Goal: Task Accomplishment & Management: Manage account settings

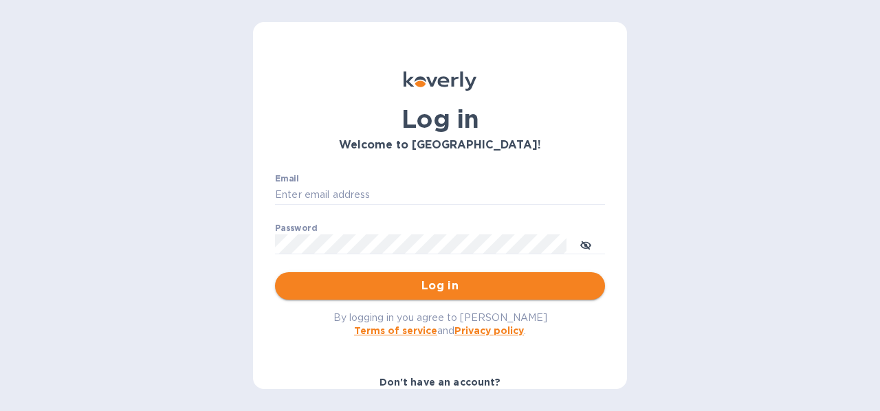
type input "[EMAIL_ADDRESS][DOMAIN_NAME]"
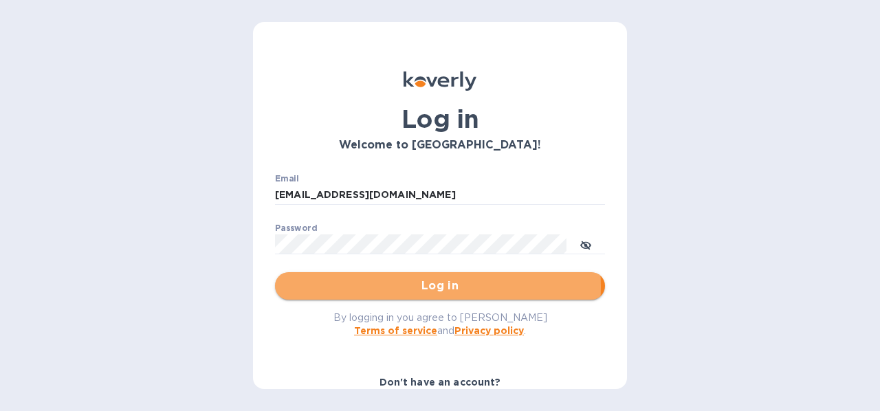
click at [427, 287] on span "Log in" at bounding box center [440, 286] width 308 height 16
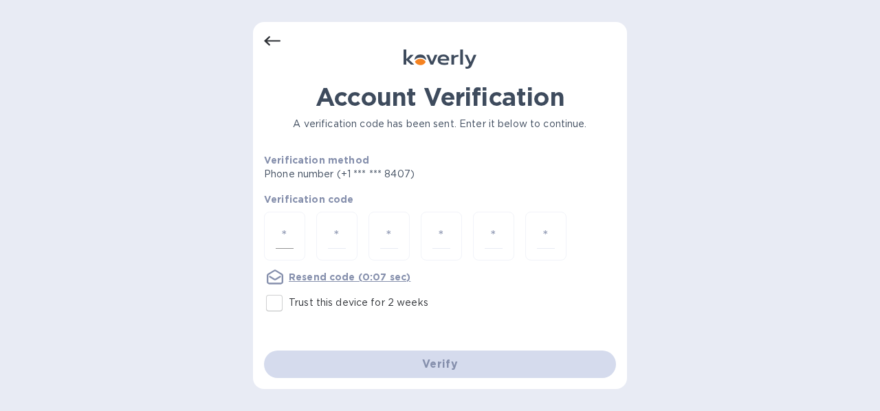
click at [300, 232] on div at bounding box center [284, 236] width 41 height 49
type input "5"
type input "9"
type input "5"
type input "6"
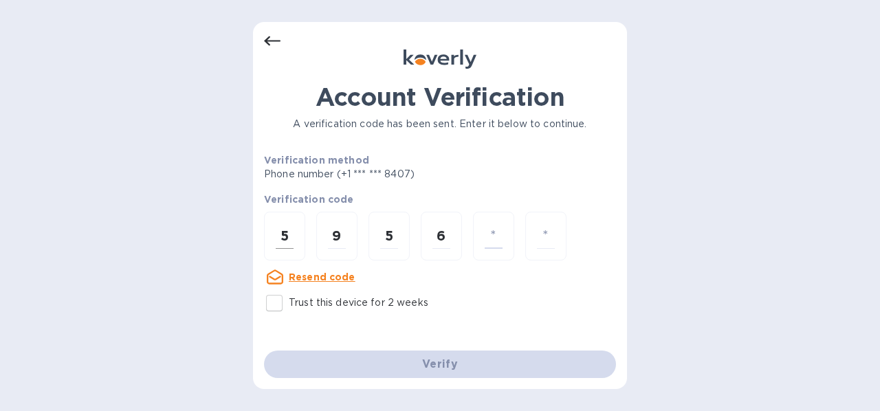
type input "1"
type input "2"
